Goal: Information Seeking & Learning: Learn about a topic

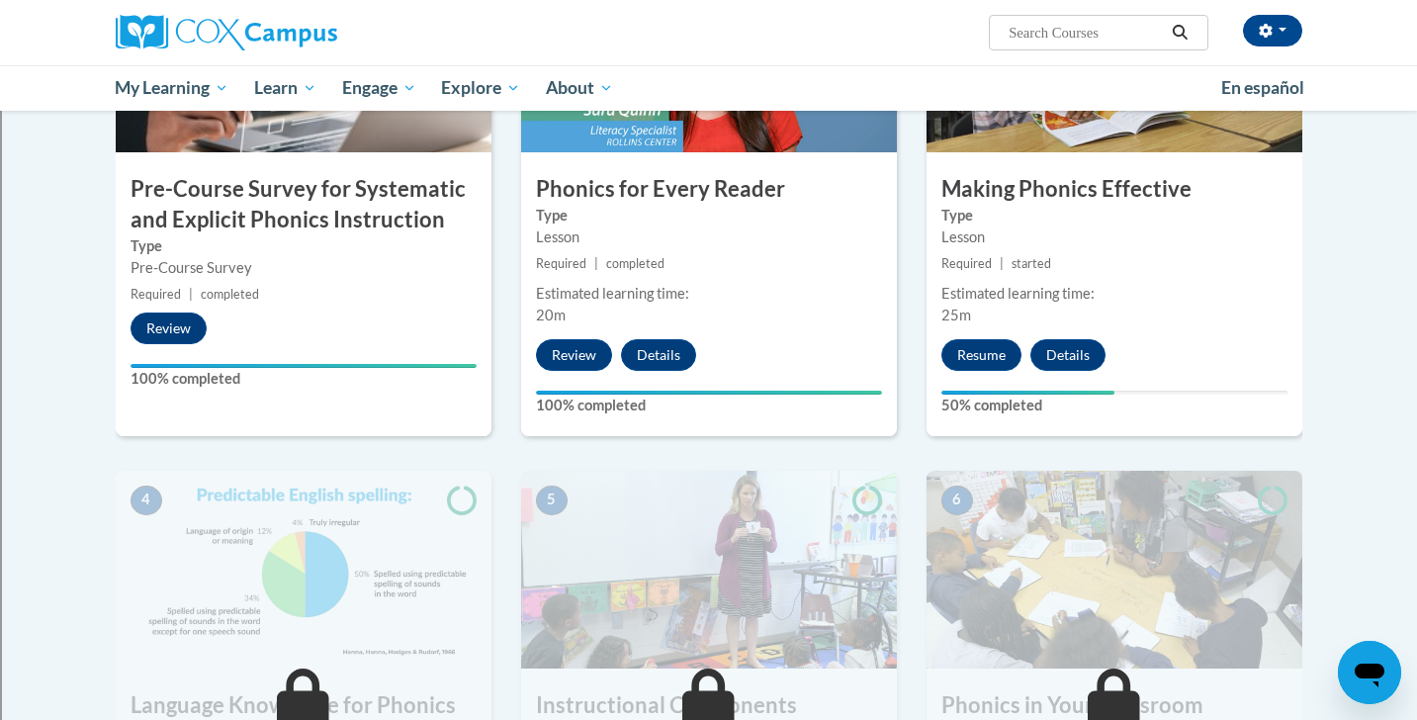
scroll to position [556, 0]
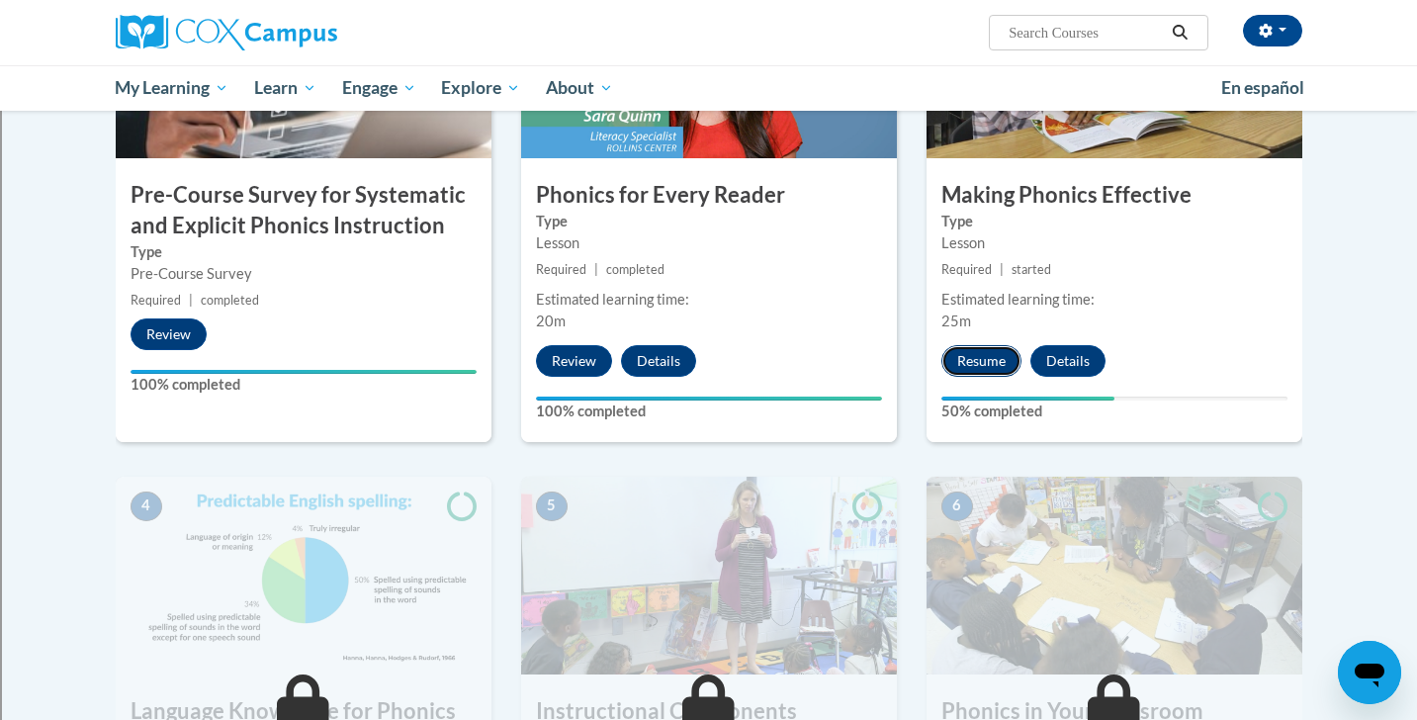
click at [958, 357] on button "Resume" at bounding box center [981, 361] width 80 height 32
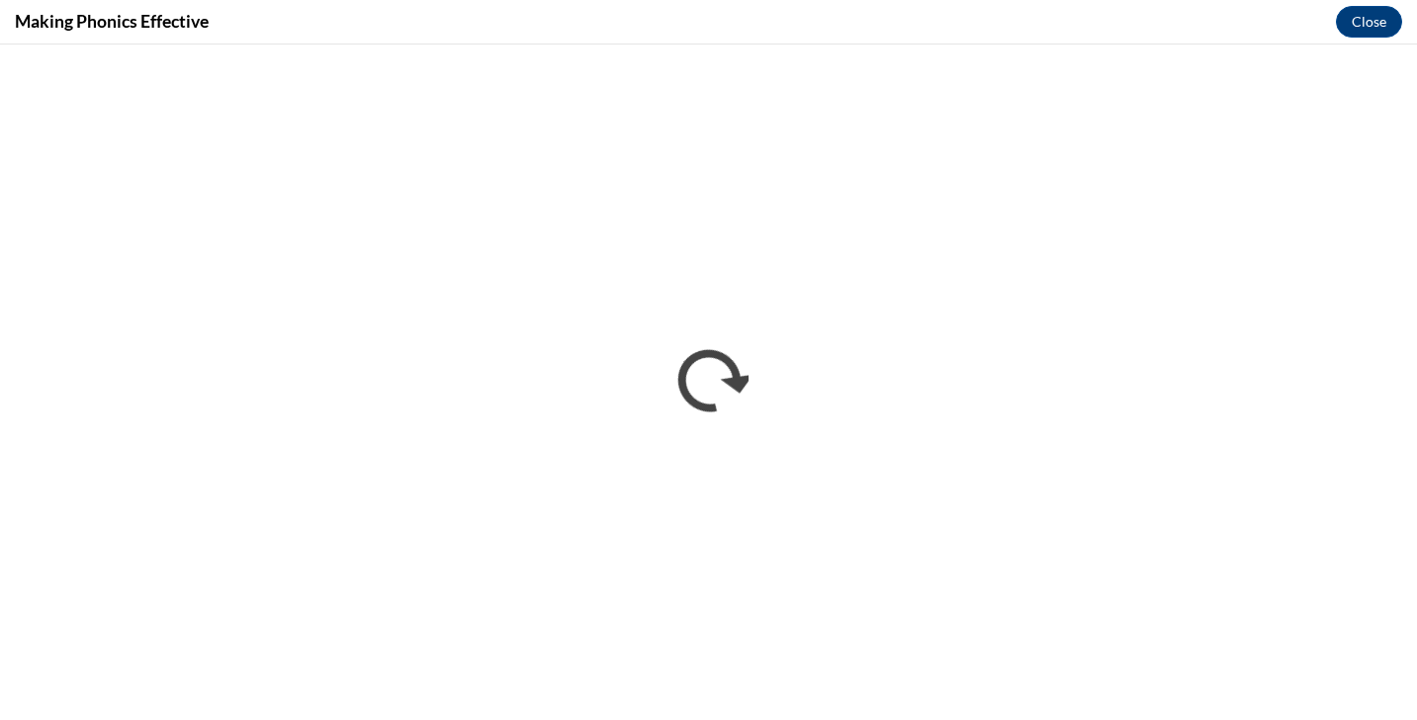
scroll to position [0, 0]
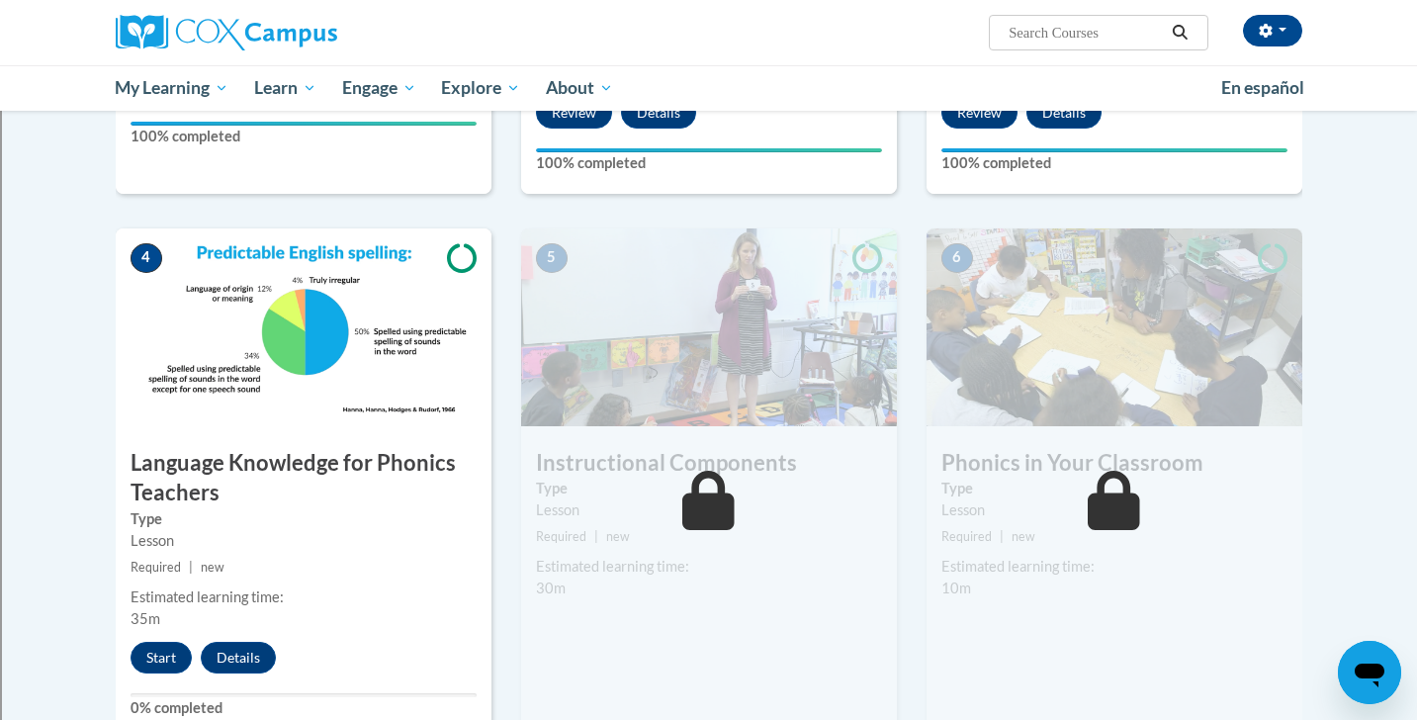
scroll to position [805, 0]
click at [157, 655] on button "Start" at bounding box center [161, 657] width 61 height 32
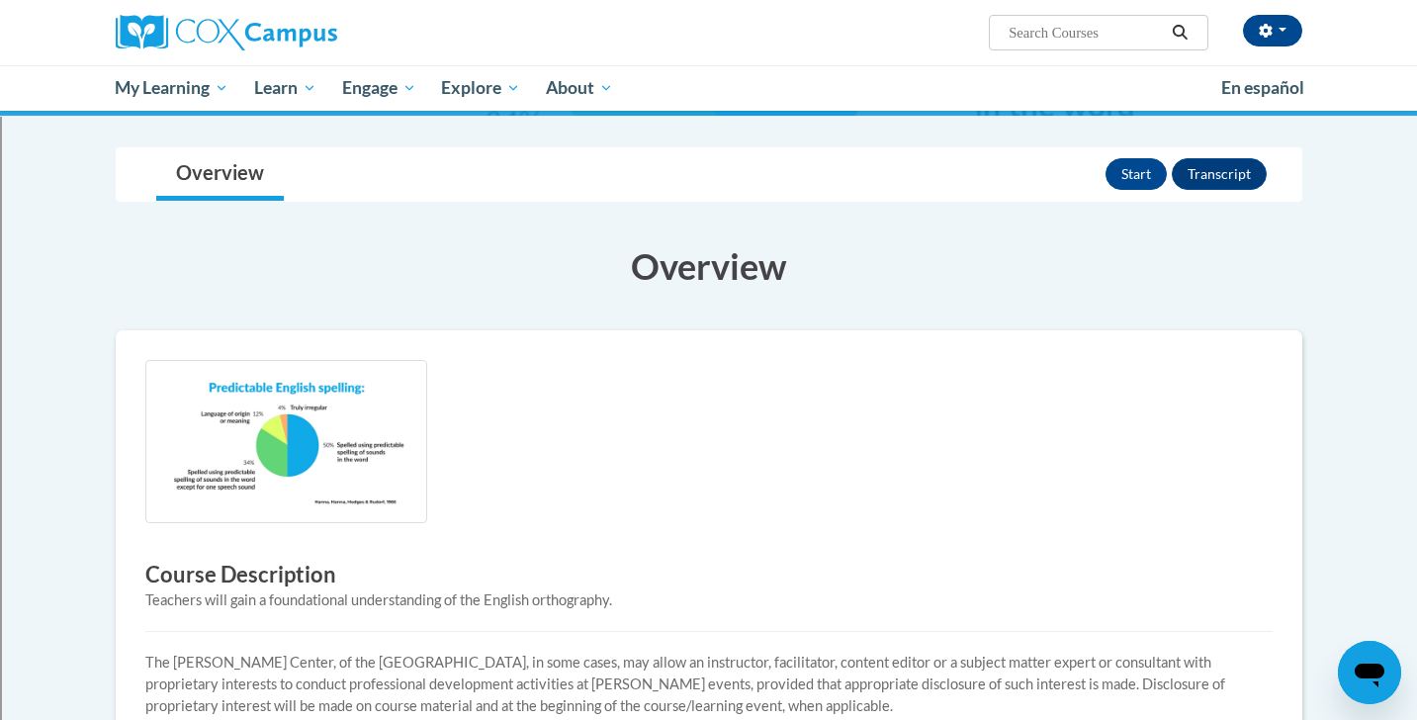
scroll to position [169, 0]
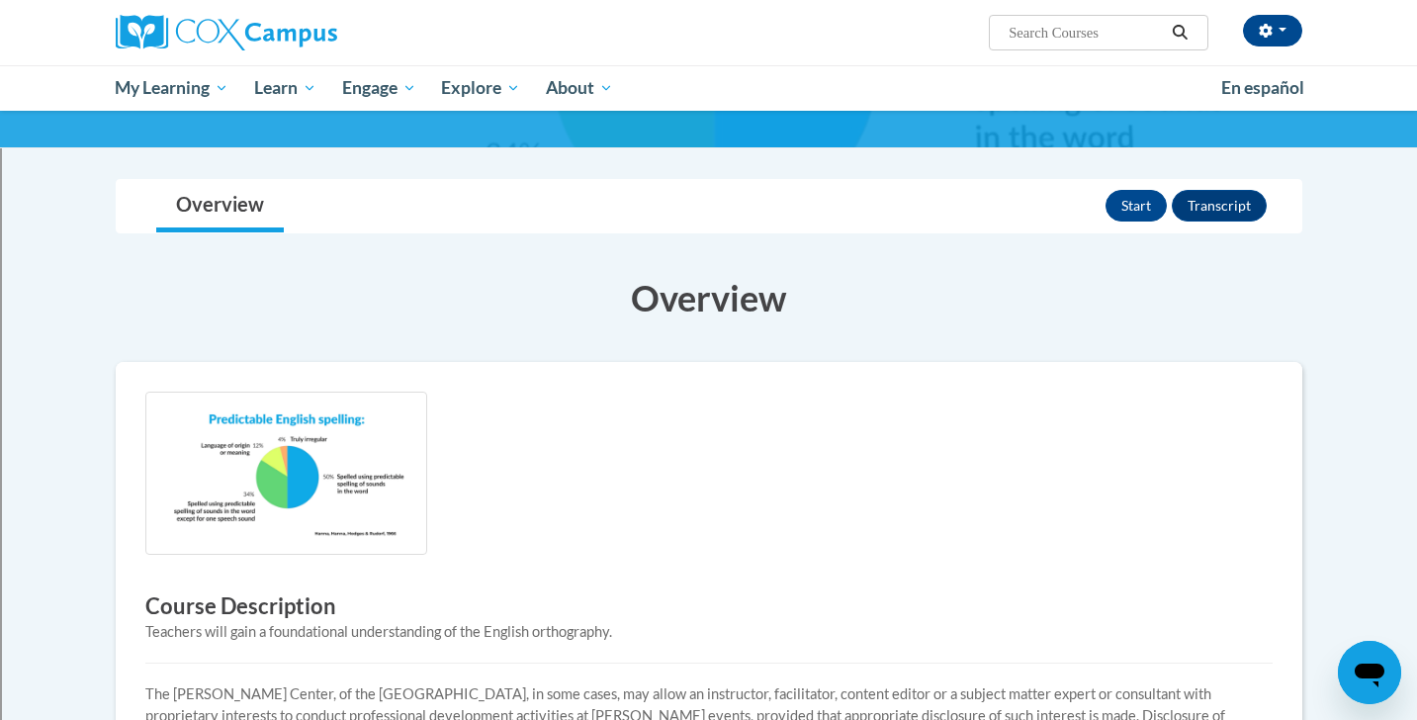
click at [288, 502] on img at bounding box center [286, 473] width 282 height 163
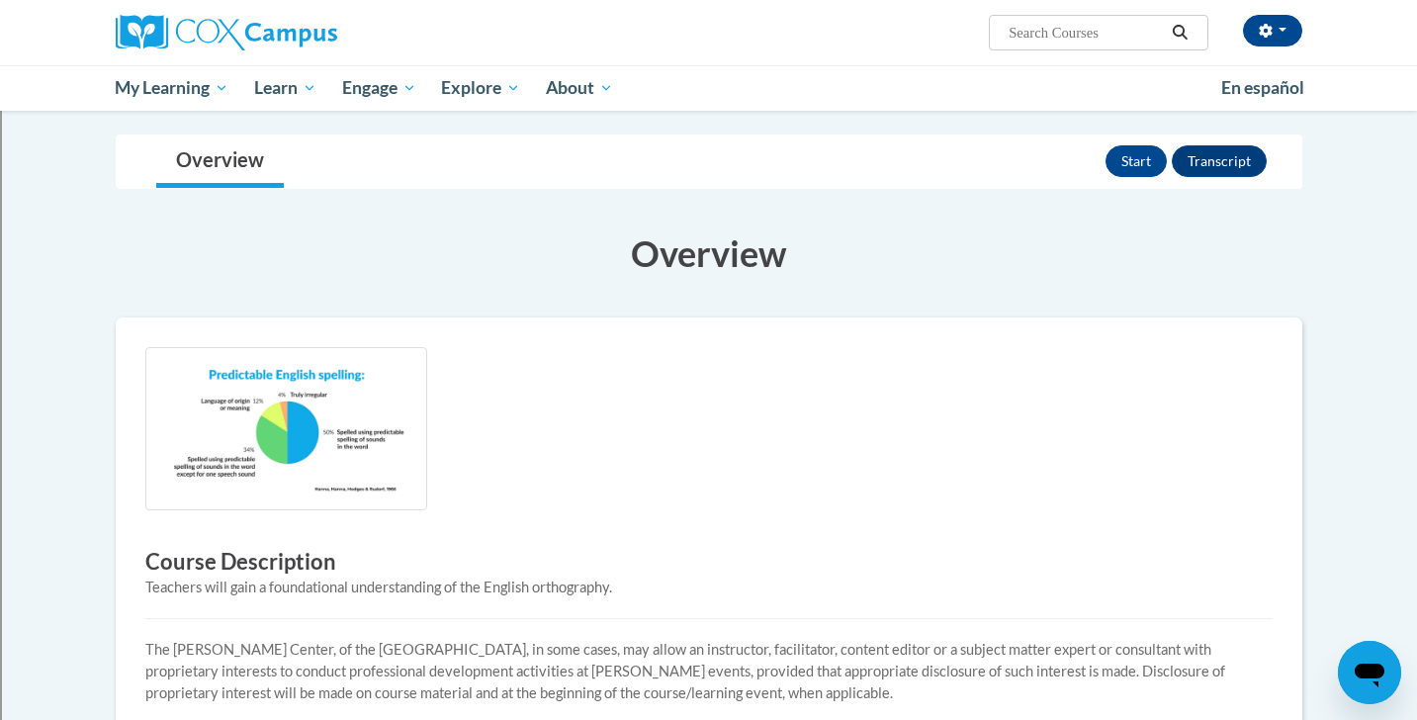
scroll to position [0, 0]
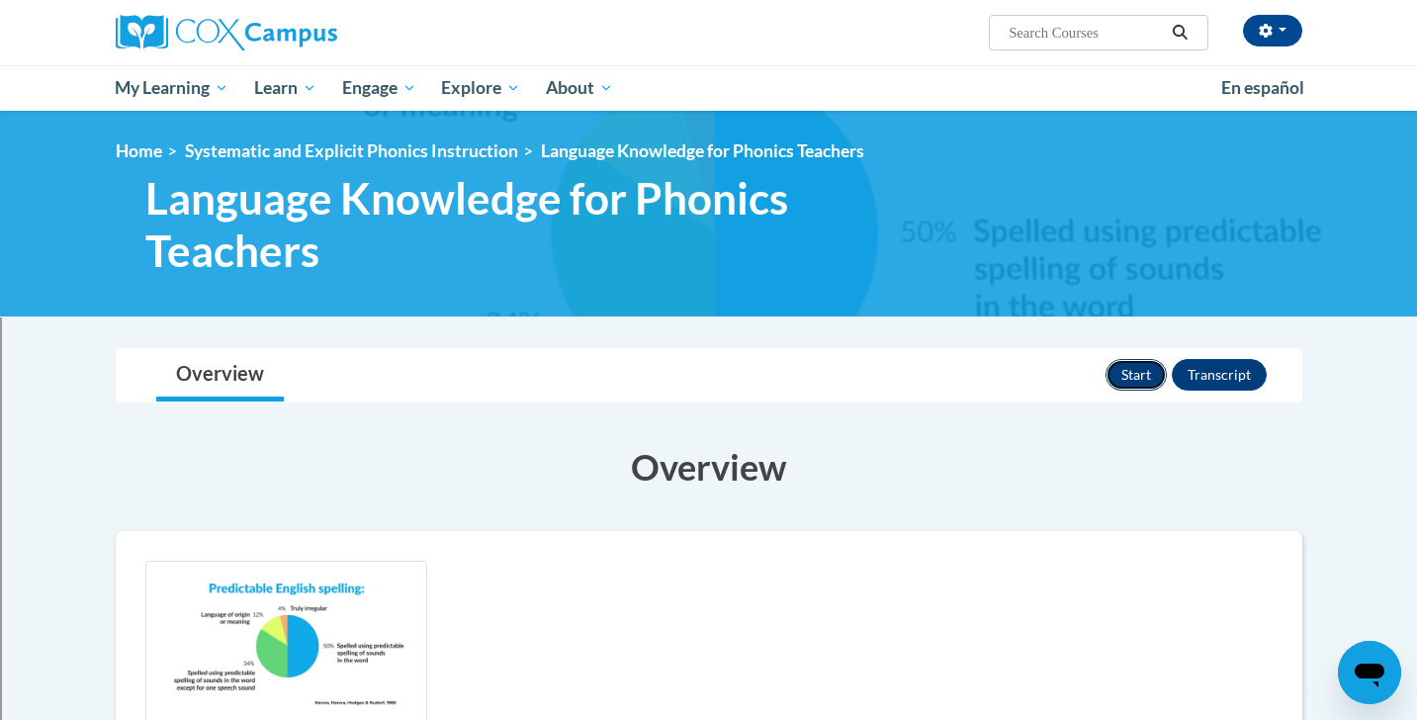
click at [1123, 374] on button "Start" at bounding box center [1135, 375] width 61 height 32
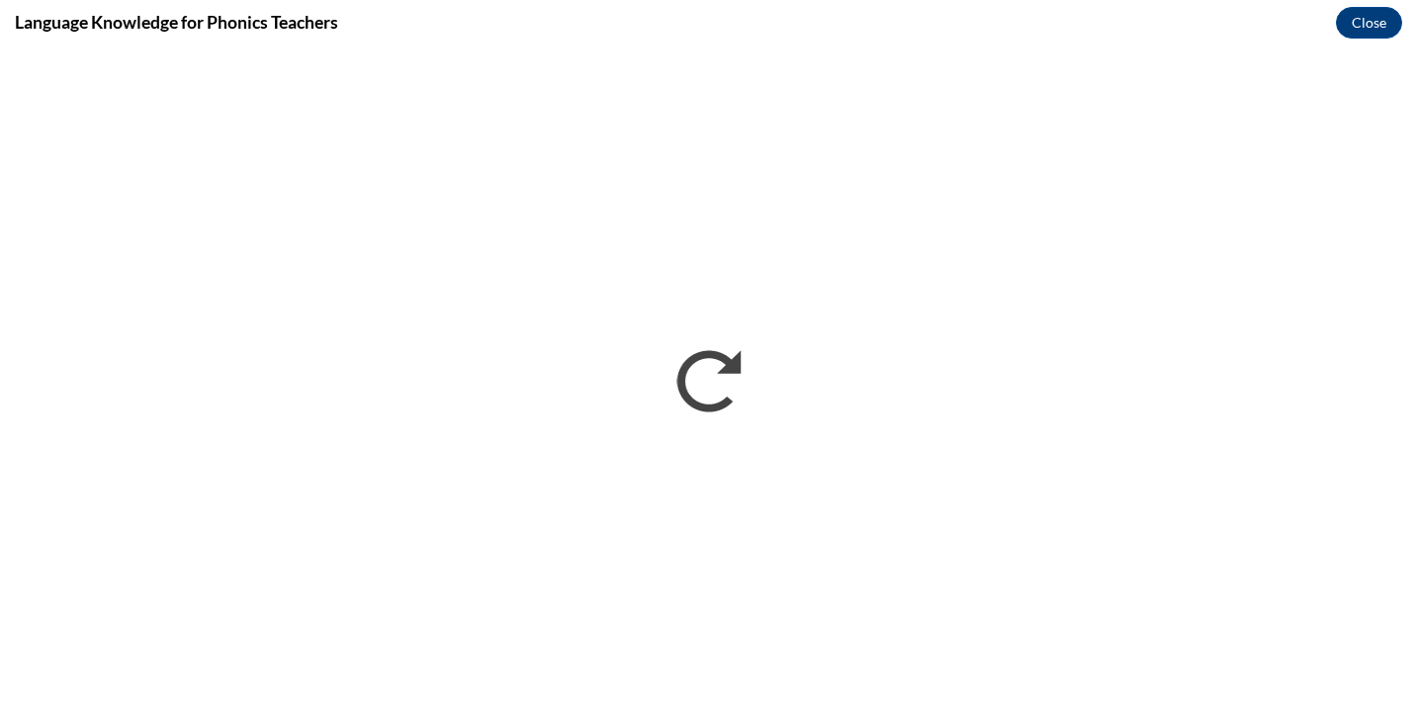
drag, startPoint x: 730, startPoint y: 41, endPoint x: 588, endPoint y: 37, distance: 141.4
click at [588, 37] on div "Language Knowledge for Phonics Teachers Close" at bounding box center [708, 22] width 1417 height 44
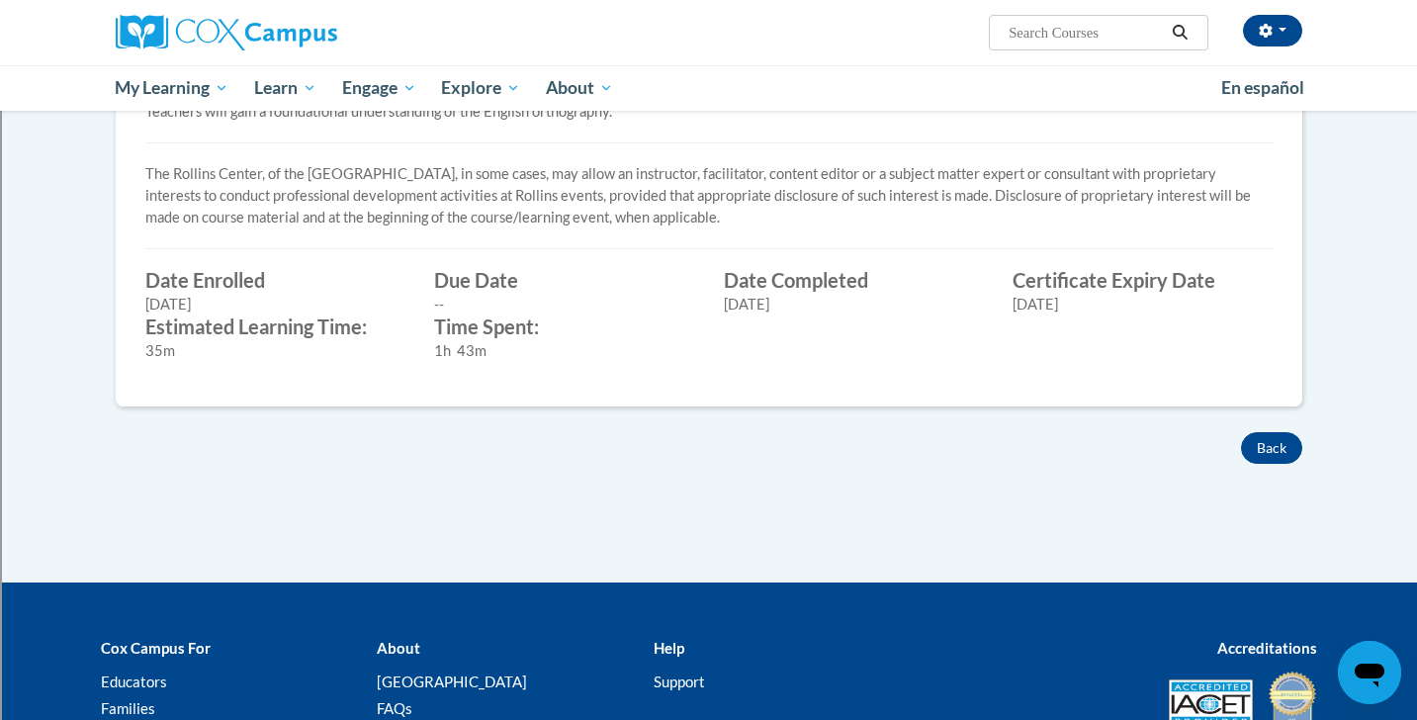
scroll to position [695, 0]
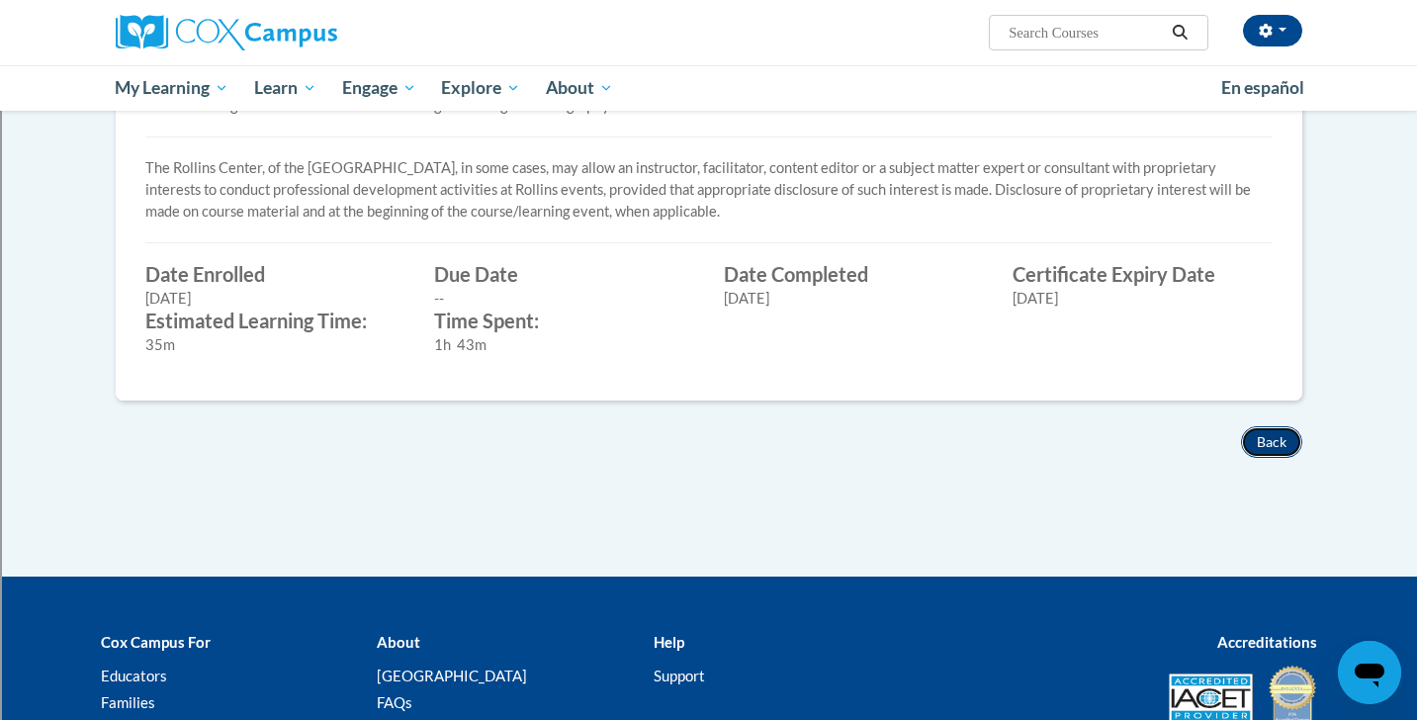
click at [1270, 439] on button "Back" at bounding box center [1271, 442] width 61 height 32
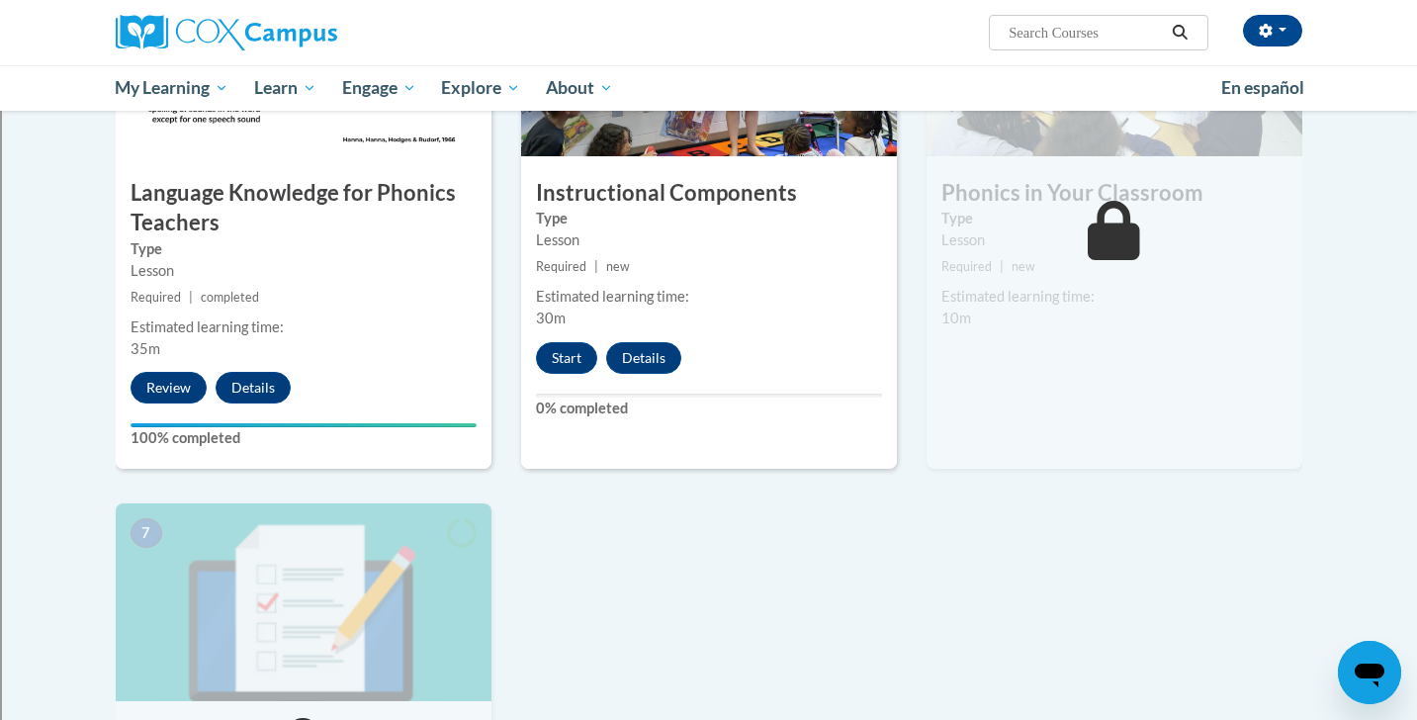
scroll to position [1086, 0]
